Goal: Information Seeking & Learning: Learn about a topic

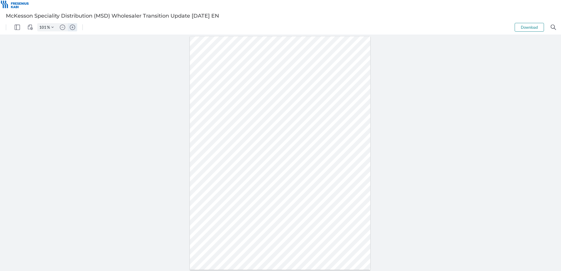
click at [73, 28] on img "Zoom in" at bounding box center [72, 27] width 5 height 5
type input "201"
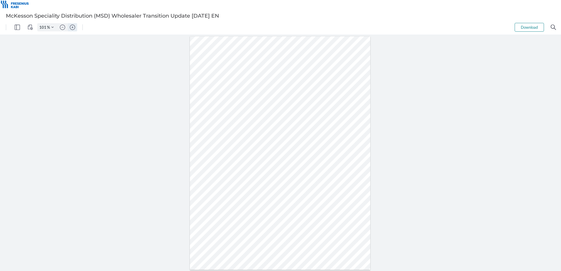
click at [72, 28] on img "Zoom in" at bounding box center [72, 27] width 5 height 5
type input "151"
click at [538, 221] on div at bounding box center [280, 153] width 561 height 236
